Goal: Information Seeking & Learning: Learn about a topic

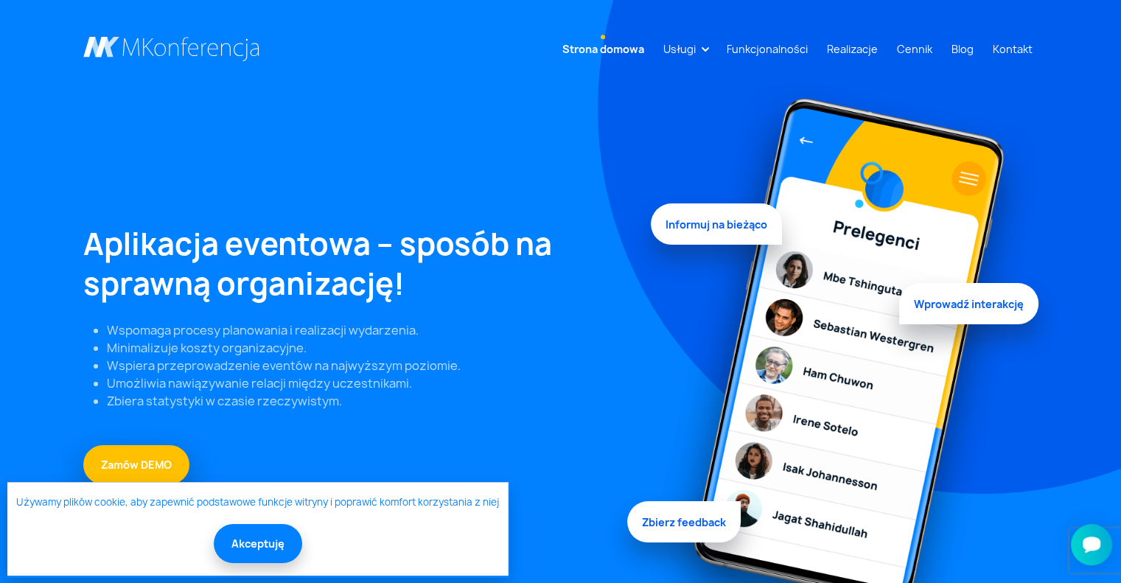
click at [380, 291] on h1 "Aplikacja eventowa – sposób na sprawną organizację!" at bounding box center [358, 264] width 550 height 80
click at [693, 49] on link "Usługi" at bounding box center [679, 48] width 44 height 27
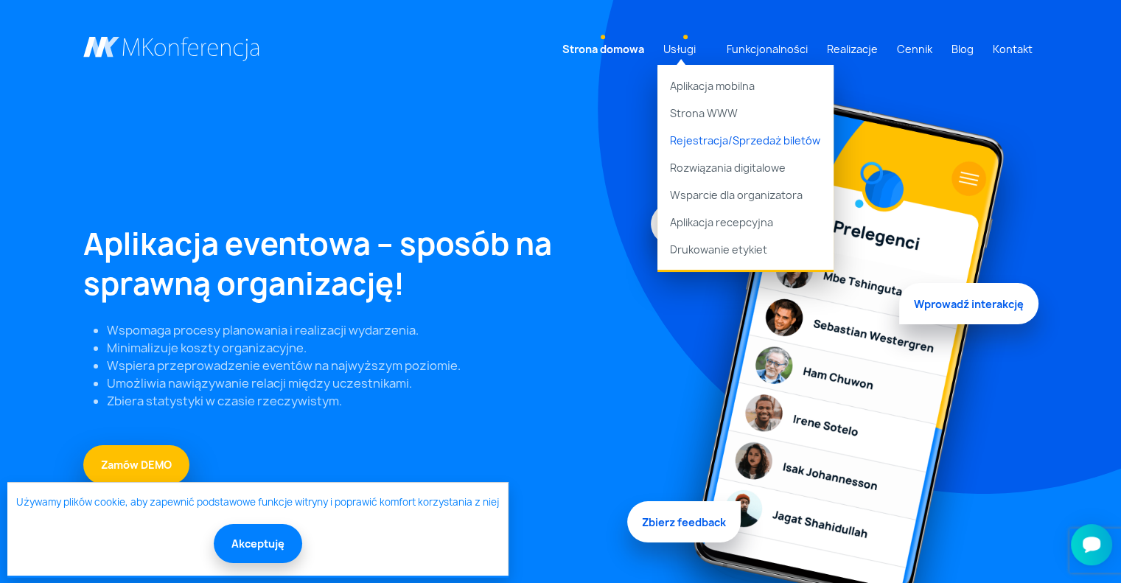
click at [741, 136] on link "Rejestracja/Sprzedaż biletów" at bounding box center [745, 140] width 176 height 27
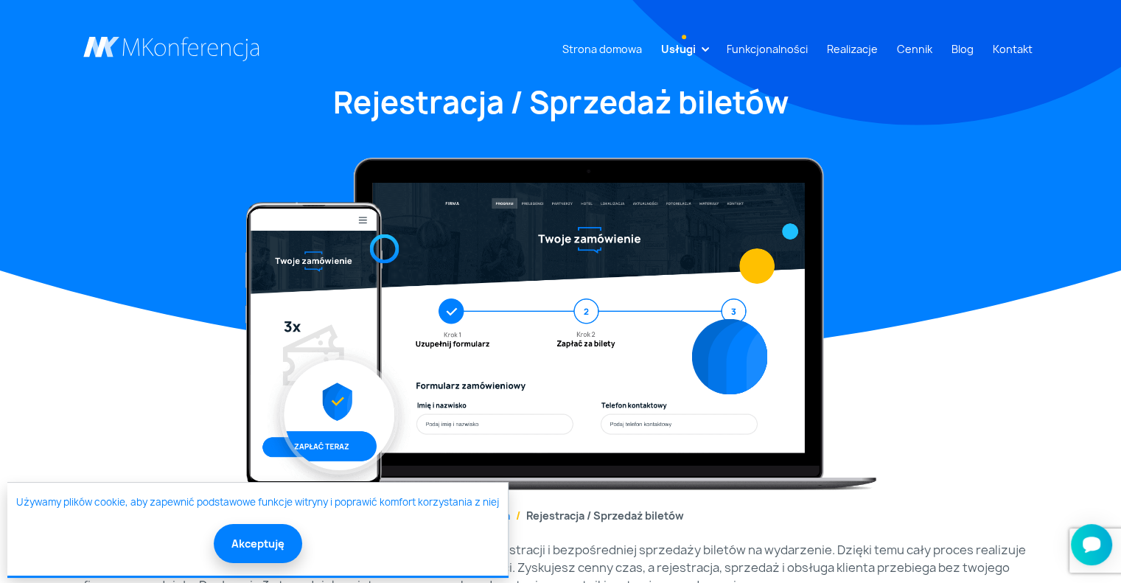
click at [699, 49] on link "Usługi" at bounding box center [678, 48] width 46 height 27
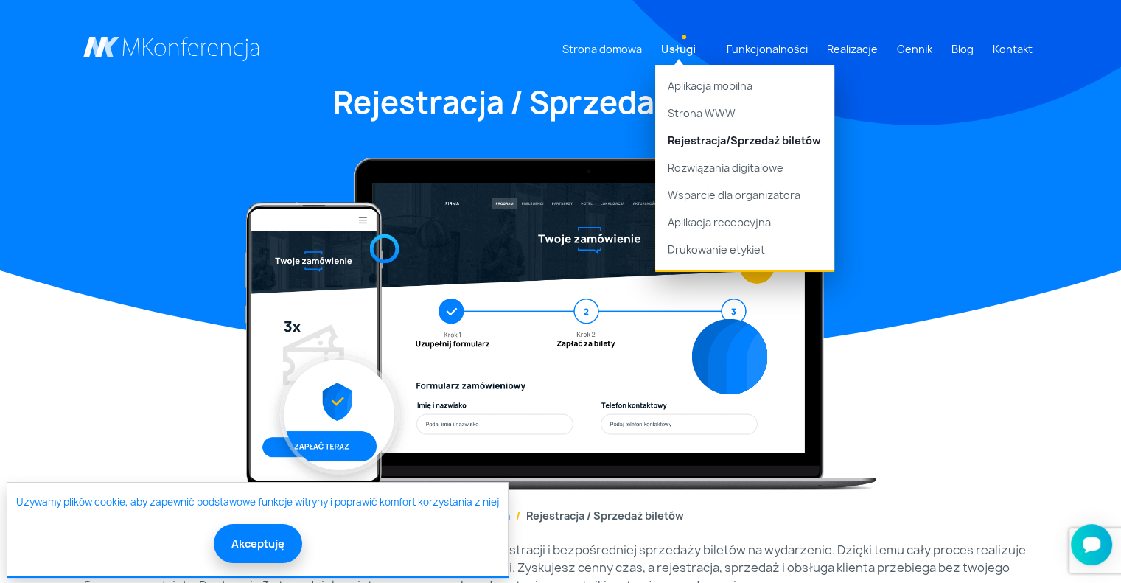
click at [998, 179] on div at bounding box center [560, 312] width 973 height 356
